Goal: Use online tool/utility: Utilize a website feature to perform a specific function

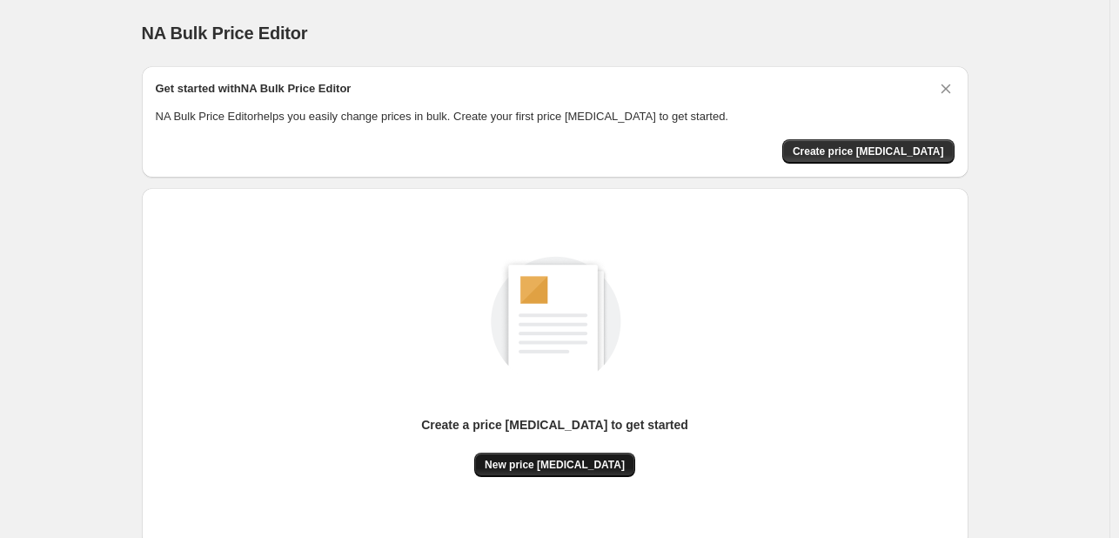
click at [545, 463] on span "New price [MEDICAL_DATA]" at bounding box center [555, 465] width 140 height 14
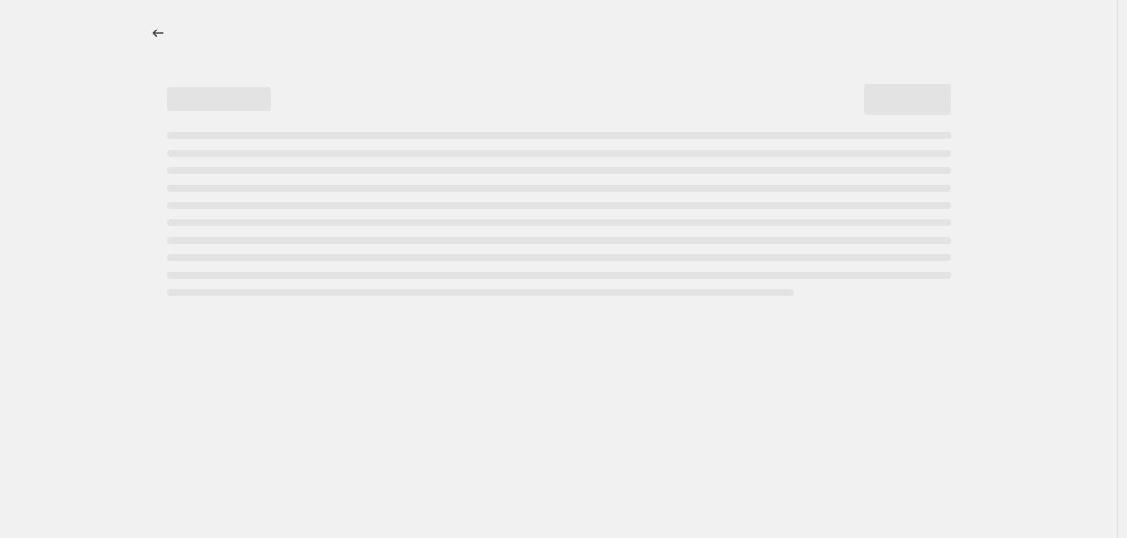
select select "percentage"
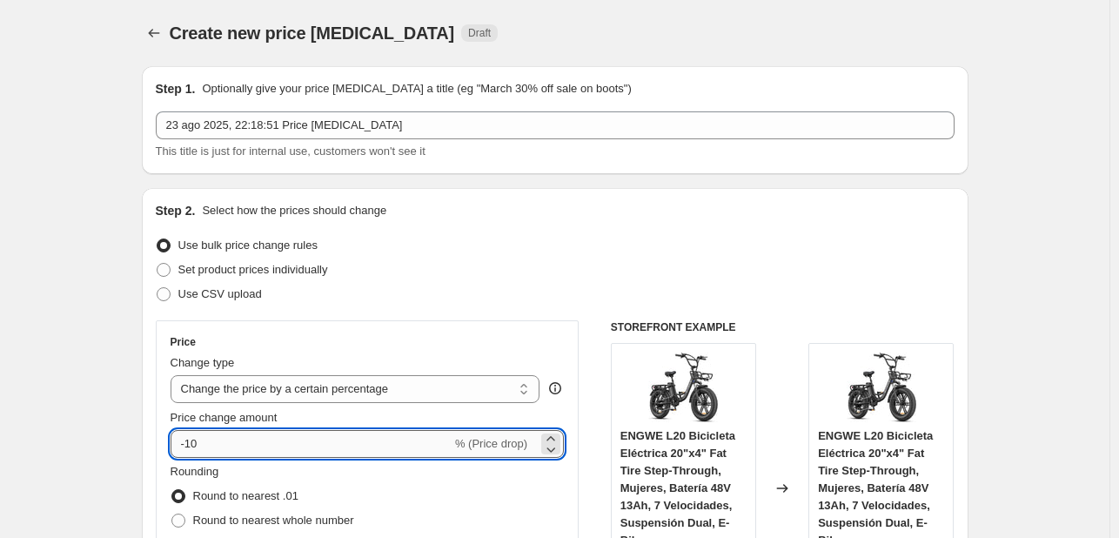
click at [259, 443] on input "-10" at bounding box center [310, 444] width 281 height 28
type input "-1"
type input "-4"
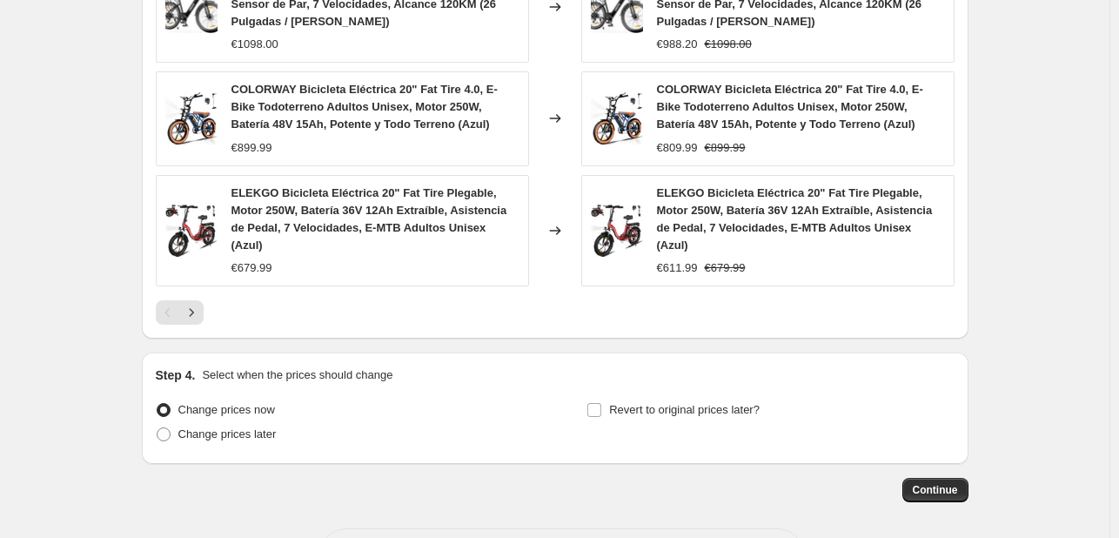
scroll to position [1367, 0]
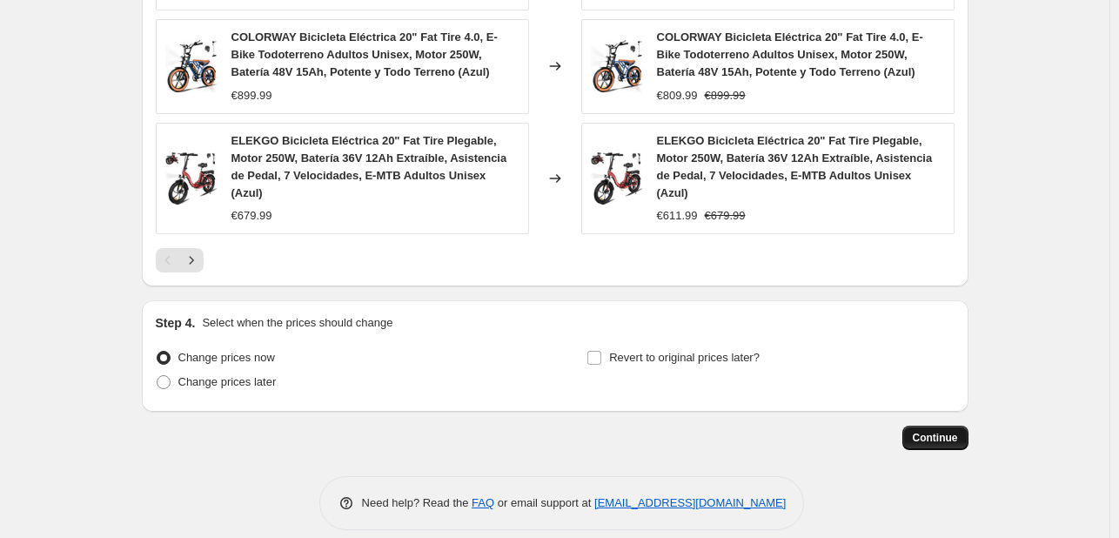
type input "-36"
click at [964, 425] on button "Continue" at bounding box center [935, 437] width 66 height 24
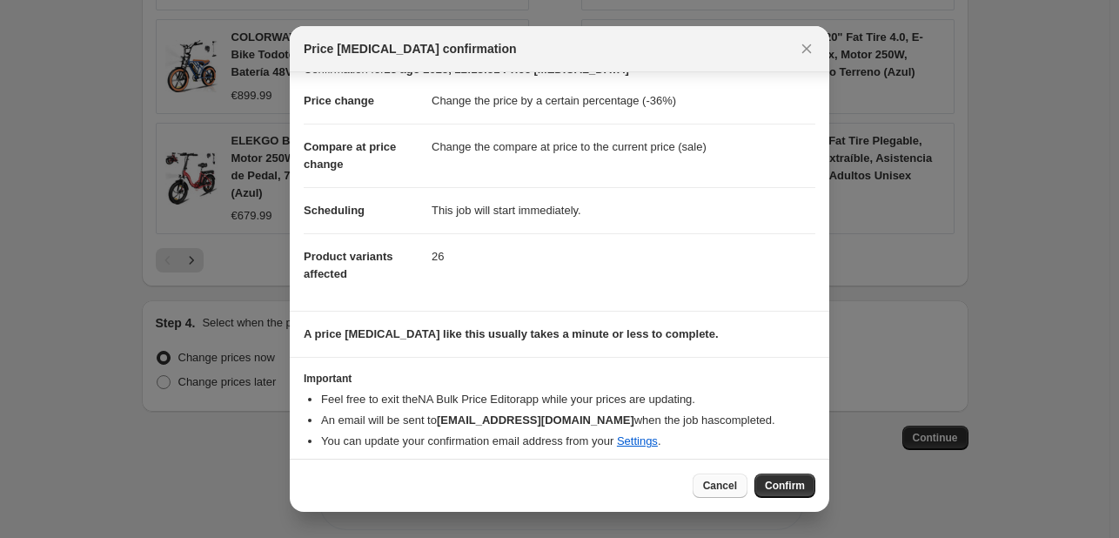
scroll to position [33, 0]
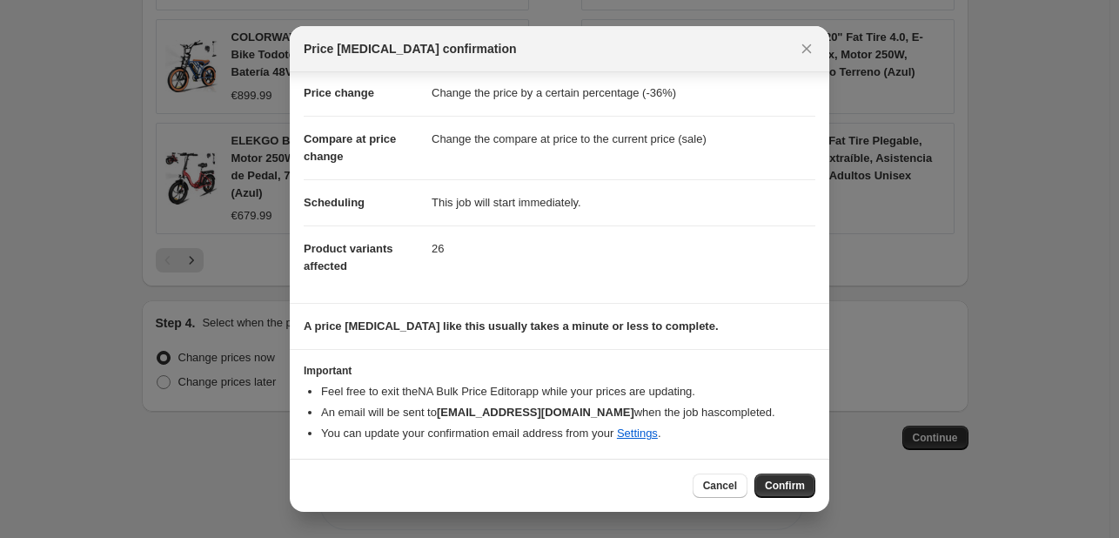
click at [779, 478] on button "Confirm" at bounding box center [784, 485] width 61 height 24
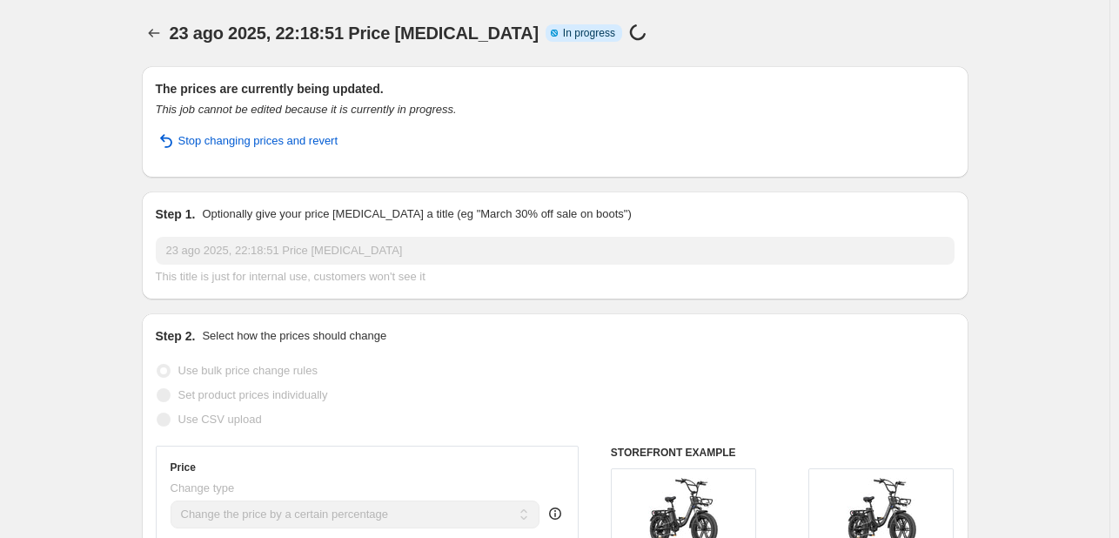
select select "percentage"
